Goal: Transaction & Acquisition: Purchase product/service

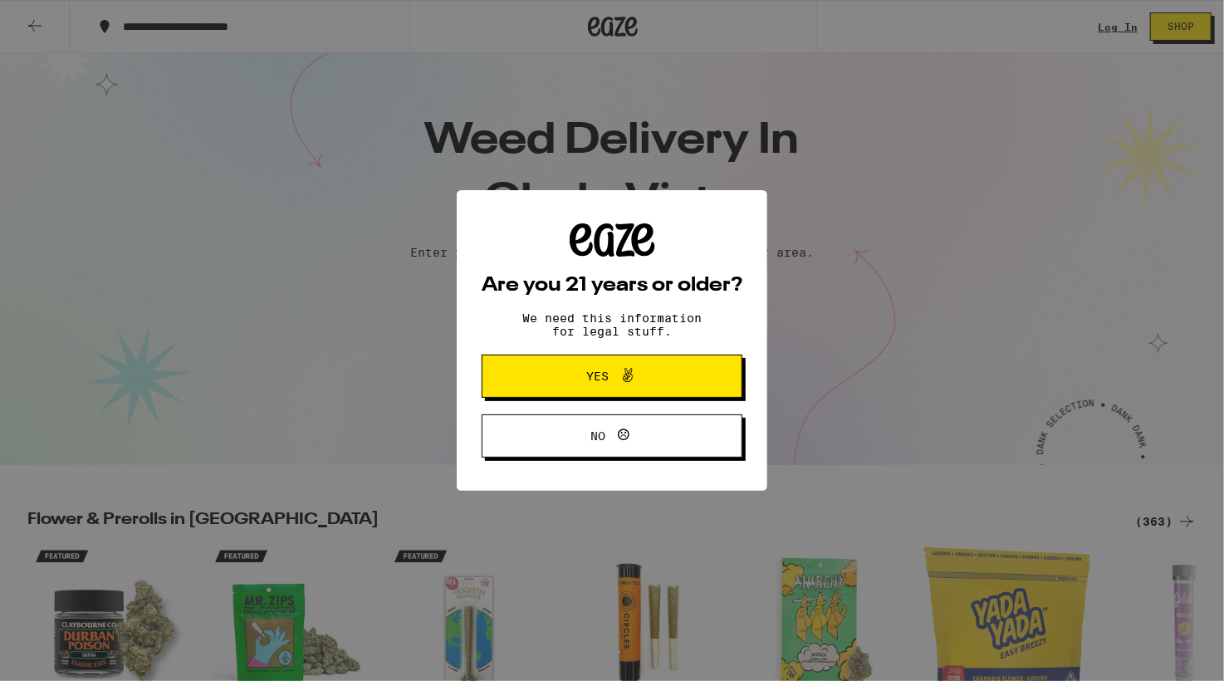
click at [592, 371] on span "Yes" at bounding box center [598, 376] width 22 height 12
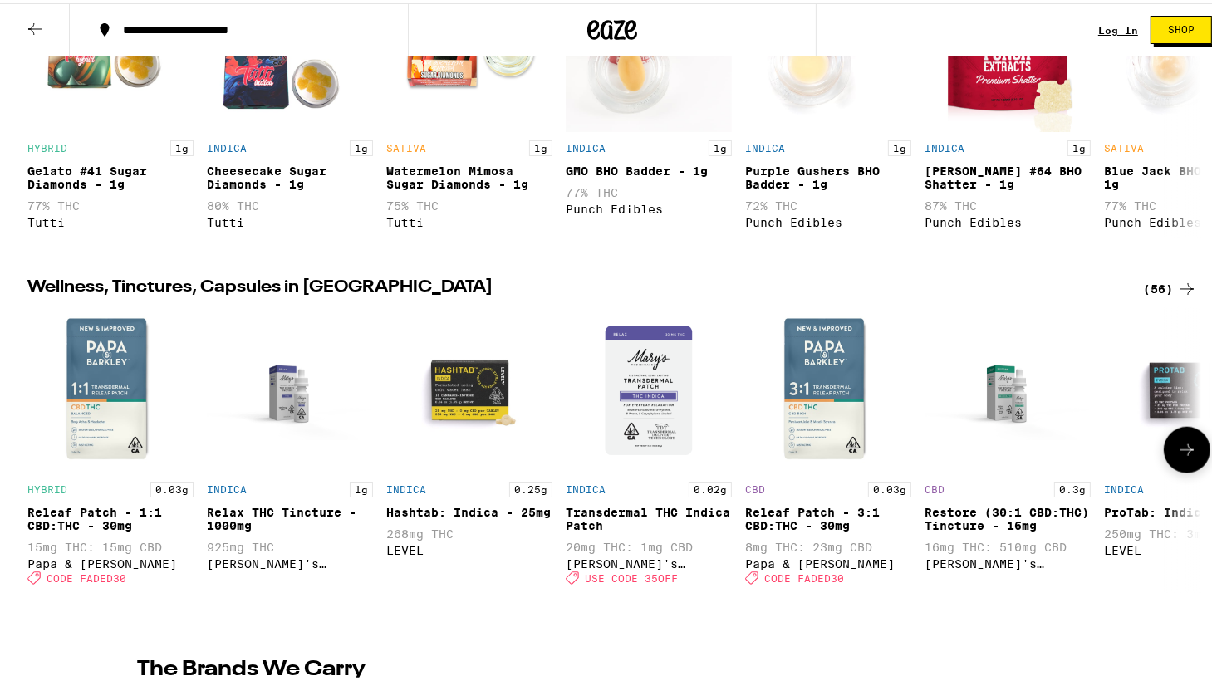
scroll to position [1631, 0]
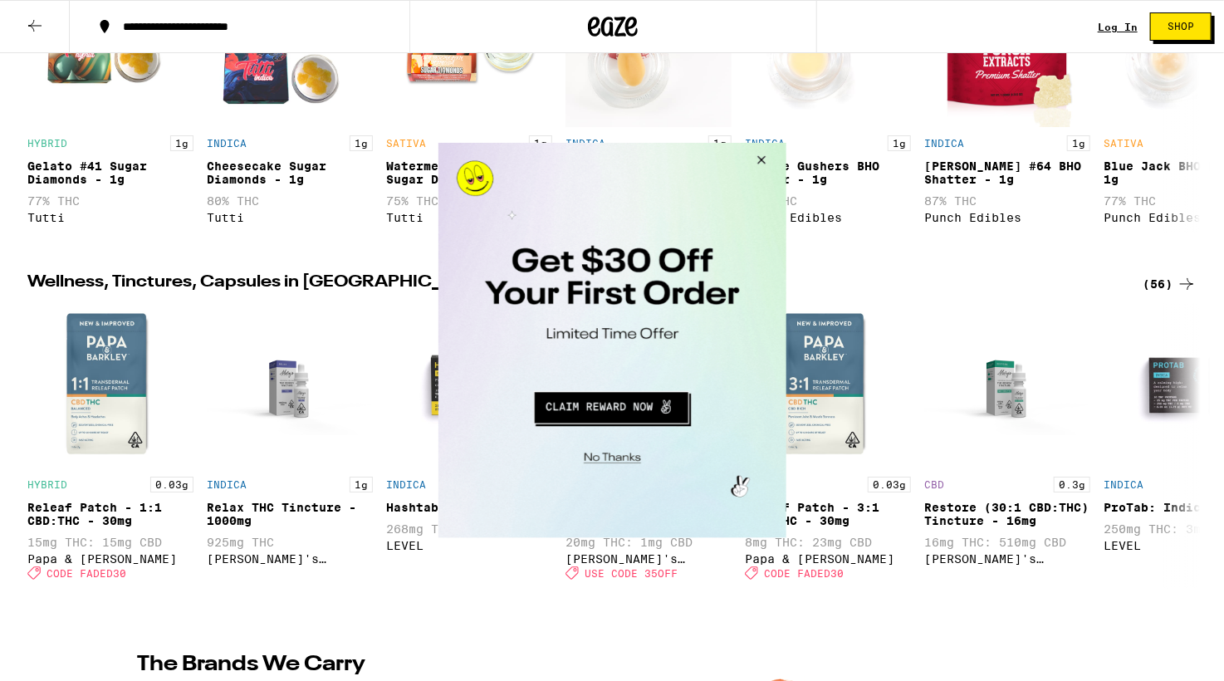
click at [621, 463] on button "Close Modal" at bounding box center [609, 455] width 338 height 26
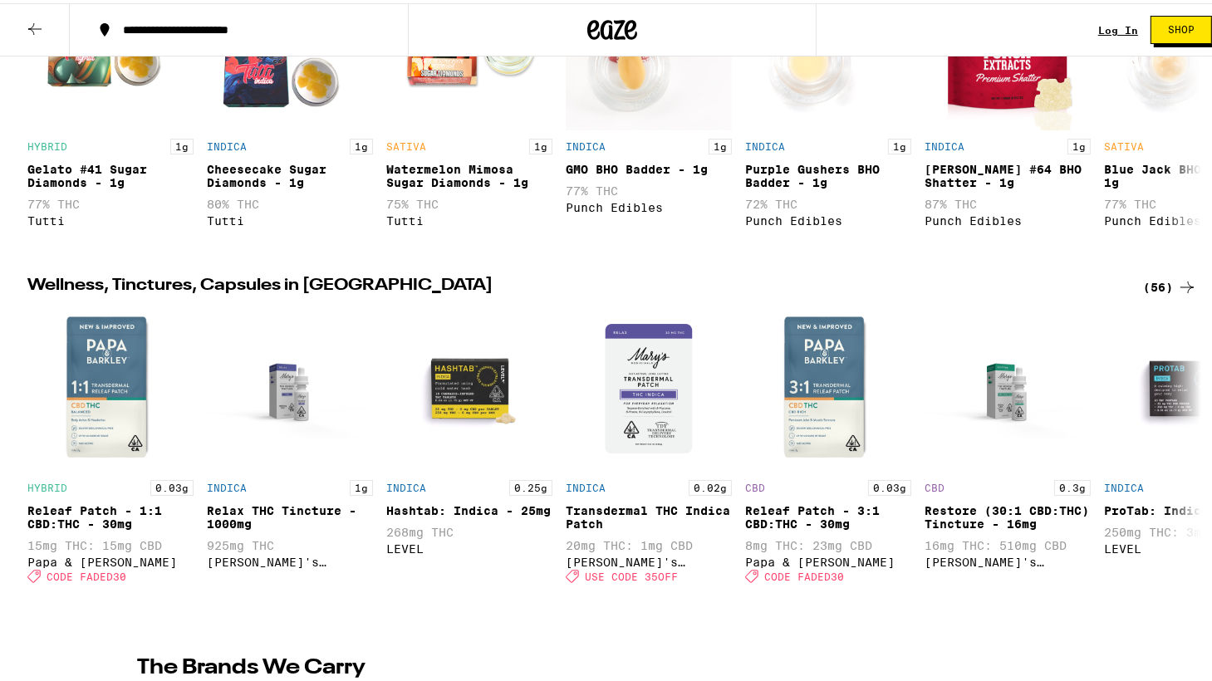
click at [1166, 294] on div "(56)" at bounding box center [1170, 284] width 54 height 20
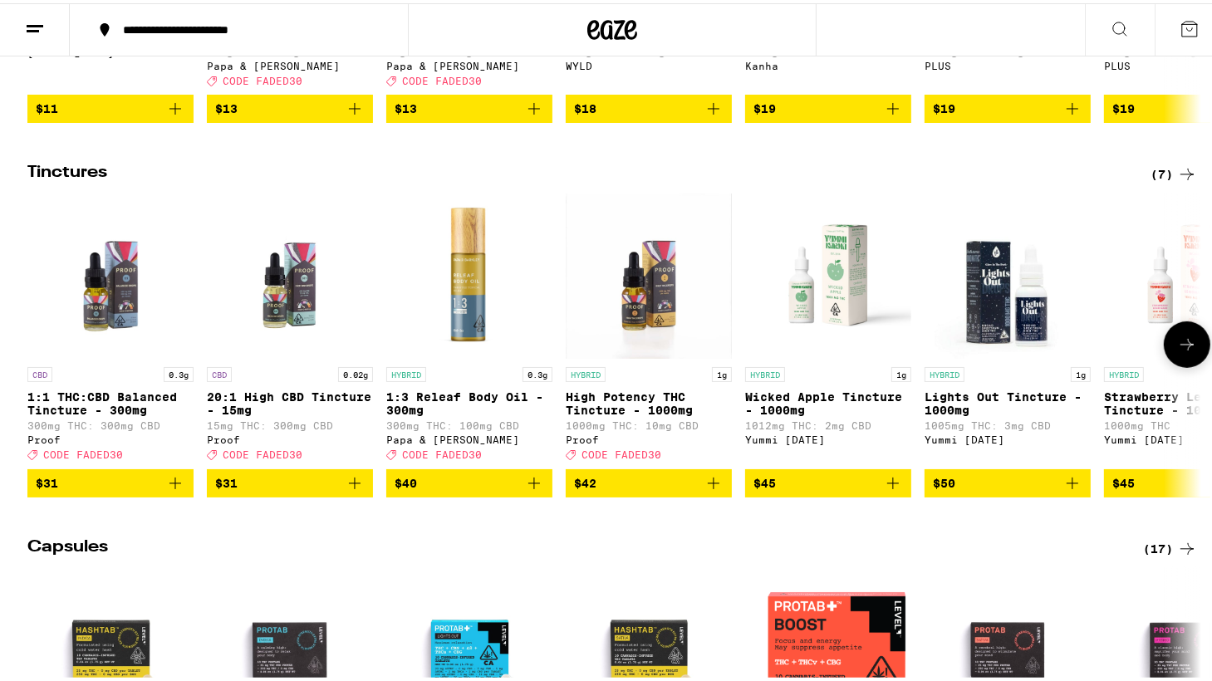
scroll to position [455, 0]
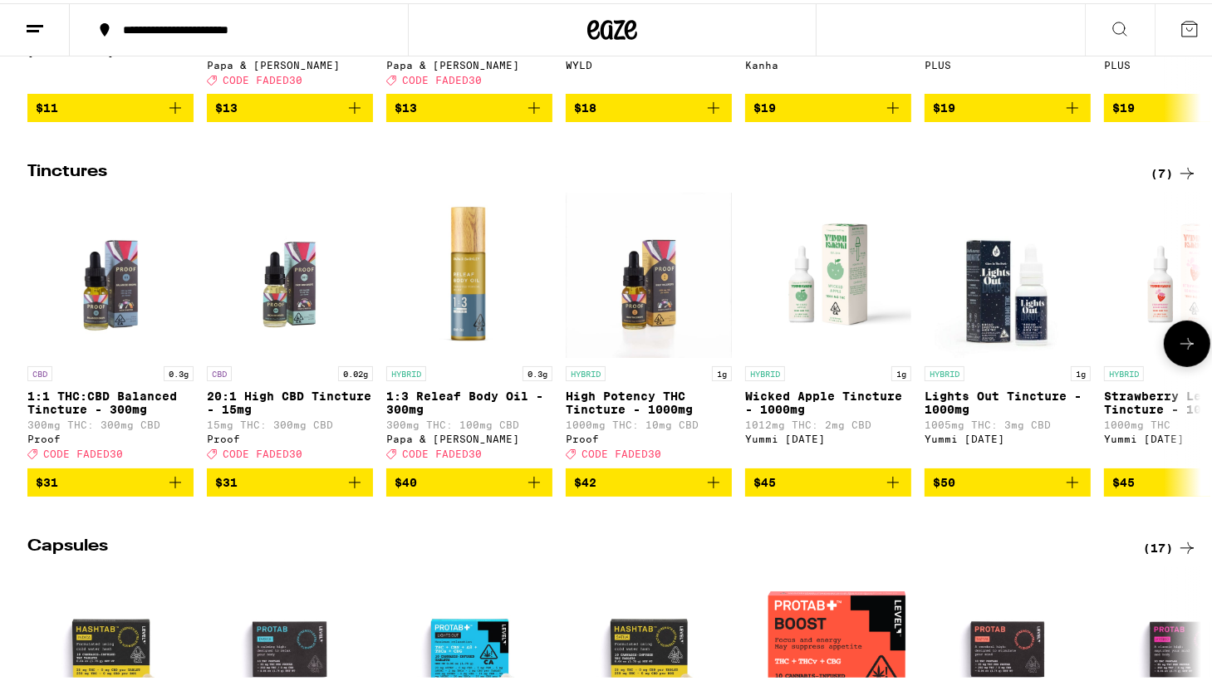
click at [1177, 351] on icon at bounding box center [1187, 341] width 20 height 20
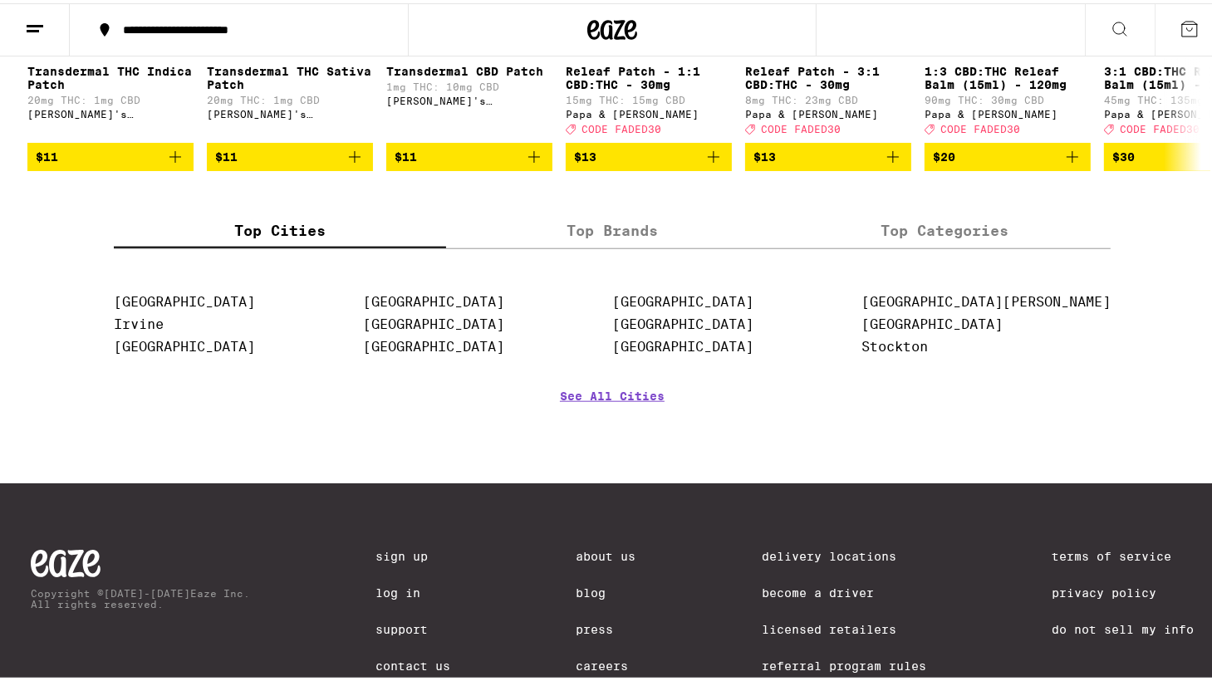
scroll to position [1537, 0]
